Goal: Information Seeking & Learning: Understand process/instructions

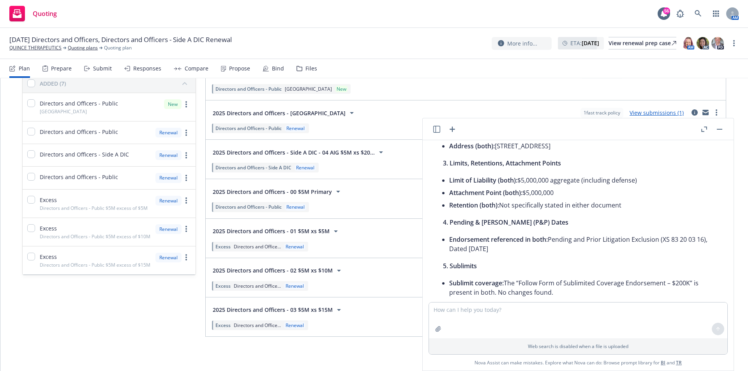
scroll to position [234, 0]
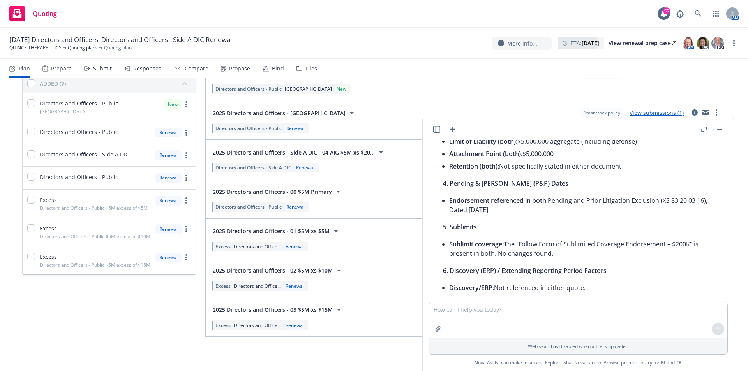
click at [706, 129] on icon "button" at bounding box center [704, 129] width 6 height 5
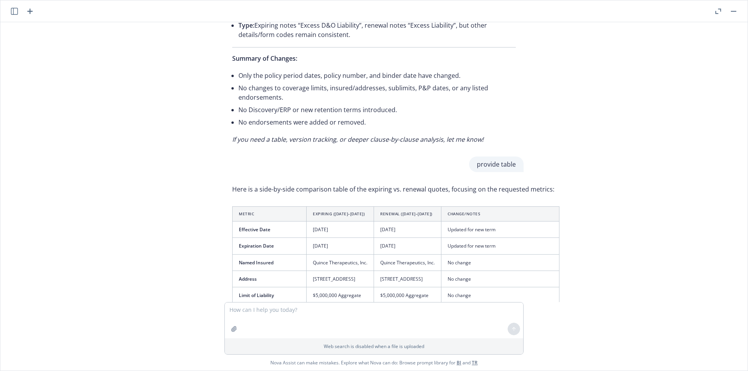
scroll to position [584, 0]
drag, startPoint x: 229, startPoint y: 139, endPoint x: 473, endPoint y: 138, distance: 243.4
click at [473, 138] on em "If you need a table, version tracking, or deeper clause-by-clause analysis, let…" at bounding box center [357, 139] width 251 height 9
click at [410, 141] on em "If you need a table, version tracking, or deeper clause-by-clause analysis, let…" at bounding box center [357, 139] width 251 height 9
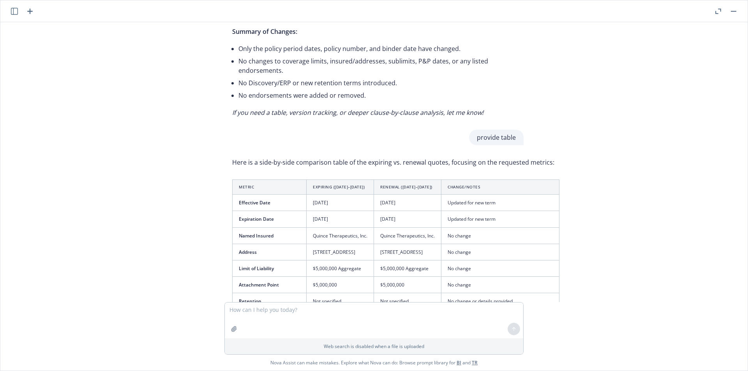
scroll to position [662, 0]
